Goal: Transaction & Acquisition: Purchase product/service

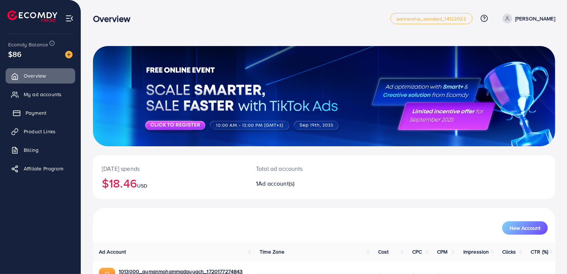
click at [46, 115] on link "Payment" at bounding box center [41, 112] width 70 height 15
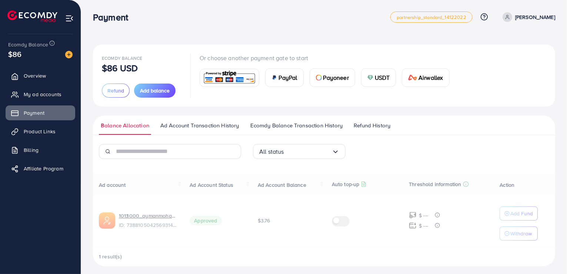
scroll to position [5, 0]
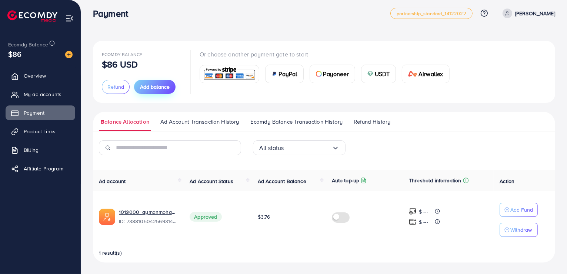
click at [155, 89] on span "Add balance" at bounding box center [155, 86] width 30 height 7
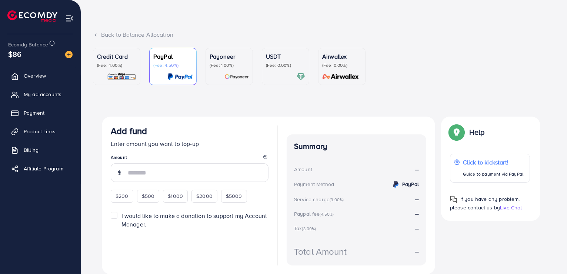
click at [120, 63] on p "(Fee: 4.00%)" at bounding box center [116, 65] width 39 height 6
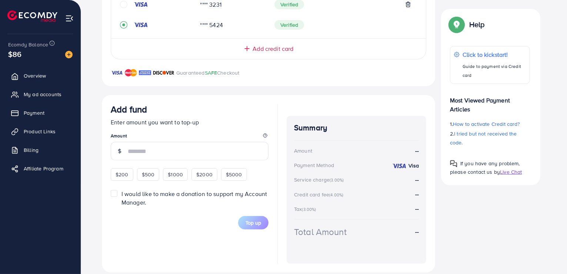
scroll to position [208, 0]
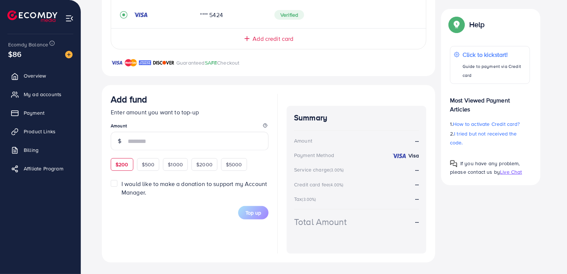
click at [122, 160] on span "$200" at bounding box center [122, 163] width 13 height 7
type input "***"
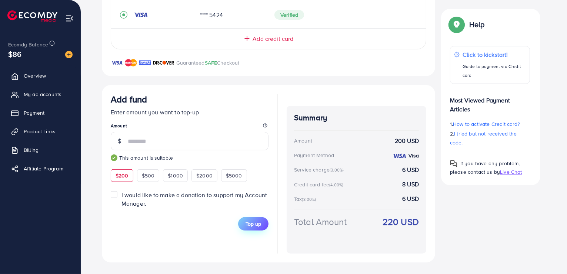
click at [251, 220] on span "Top up" at bounding box center [254, 223] width 16 height 7
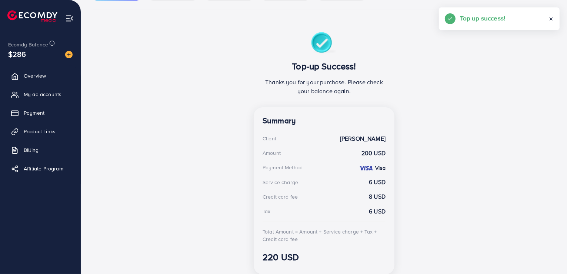
scroll to position [133, 0]
